Goal: Task Accomplishment & Management: Manage account settings

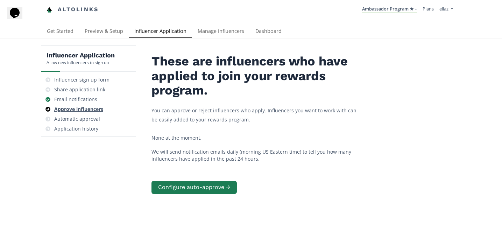
click at [82, 108] on div "Approve influencers" at bounding box center [78, 109] width 49 height 7
click at [82, 99] on div "Email notifications" at bounding box center [75, 99] width 43 height 7
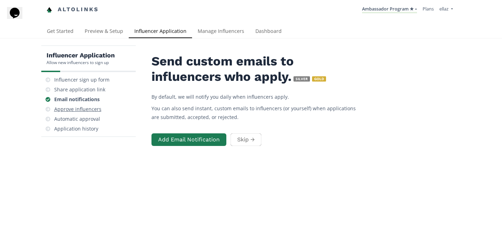
click at [84, 106] on div "Approve influencers" at bounding box center [77, 109] width 47 height 7
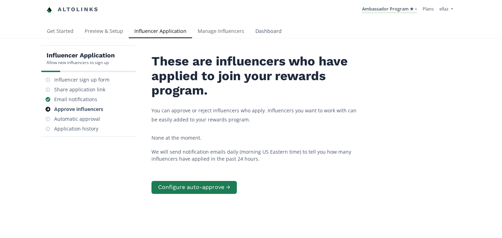
click at [259, 26] on link "Dashboard" at bounding box center [268, 32] width 37 height 14
click at [262, 29] on link "Dashboard" at bounding box center [268, 32] width 37 height 14
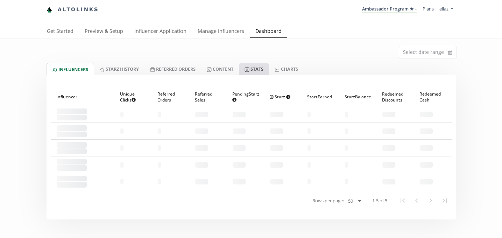
click at [269, 70] on link "Stats" at bounding box center [254, 69] width 30 height 12
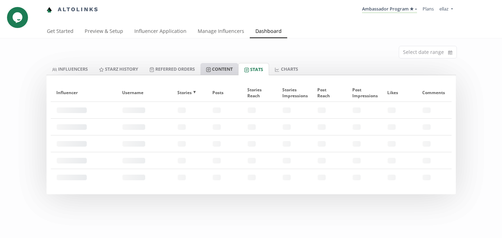
click at [225, 67] on link "Content" at bounding box center [219, 69] width 38 height 12
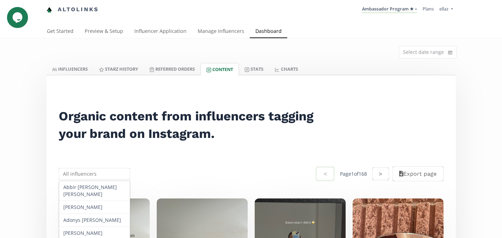
click at [83, 176] on input "text" at bounding box center [95, 174] width 74 height 14
type input "y"
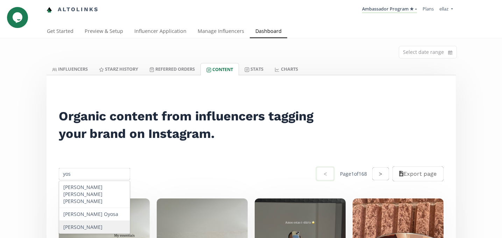
click at [79, 223] on div "Yoseline López" at bounding box center [94, 227] width 71 height 13
type input "Yoseline López"
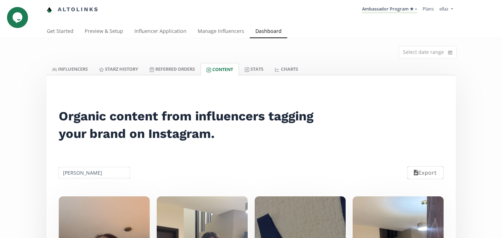
click at [77, 63] on div "Select date range" at bounding box center [251, 50] width 420 height 24
click at [77, 69] on link "INFLUENCERS" at bounding box center [70, 69] width 47 height 12
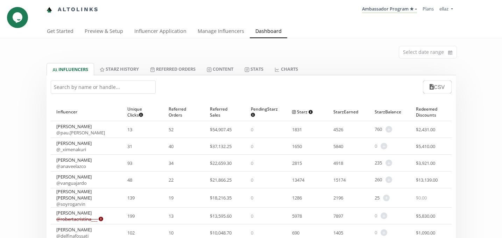
click at [94, 93] on input "text" at bounding box center [103, 86] width 105 height 13
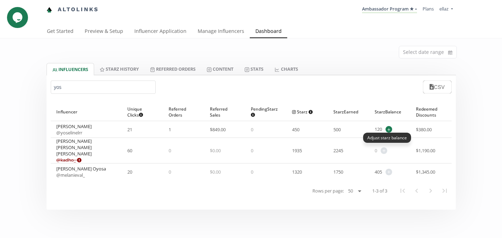
type input "yos"
click at [387, 130] on span "+" at bounding box center [389, 129] width 7 height 7
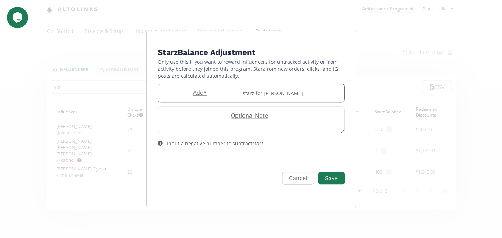
click at [205, 92] on label "Add *" at bounding box center [198, 93] width 80 height 8
type input "50"
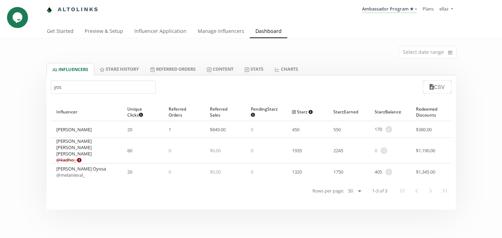
click at [72, 84] on input "yos" at bounding box center [103, 86] width 105 height 13
paste input "Elisa mena"
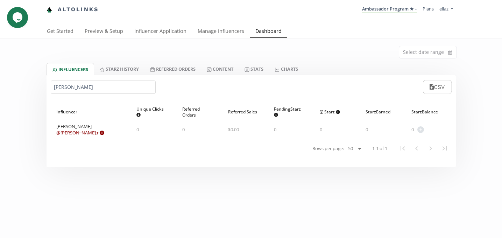
type input "Elisa mena"
click at [278, 70] on link "CHARTS" at bounding box center [286, 69] width 34 height 12
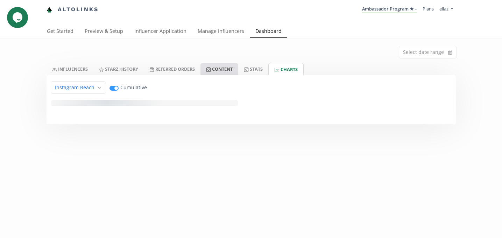
click at [212, 64] on link "Content" at bounding box center [219, 69] width 38 height 12
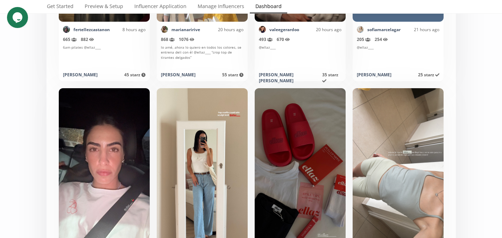
scroll to position [744, 0]
